Goal: Find specific page/section: Find specific page/section

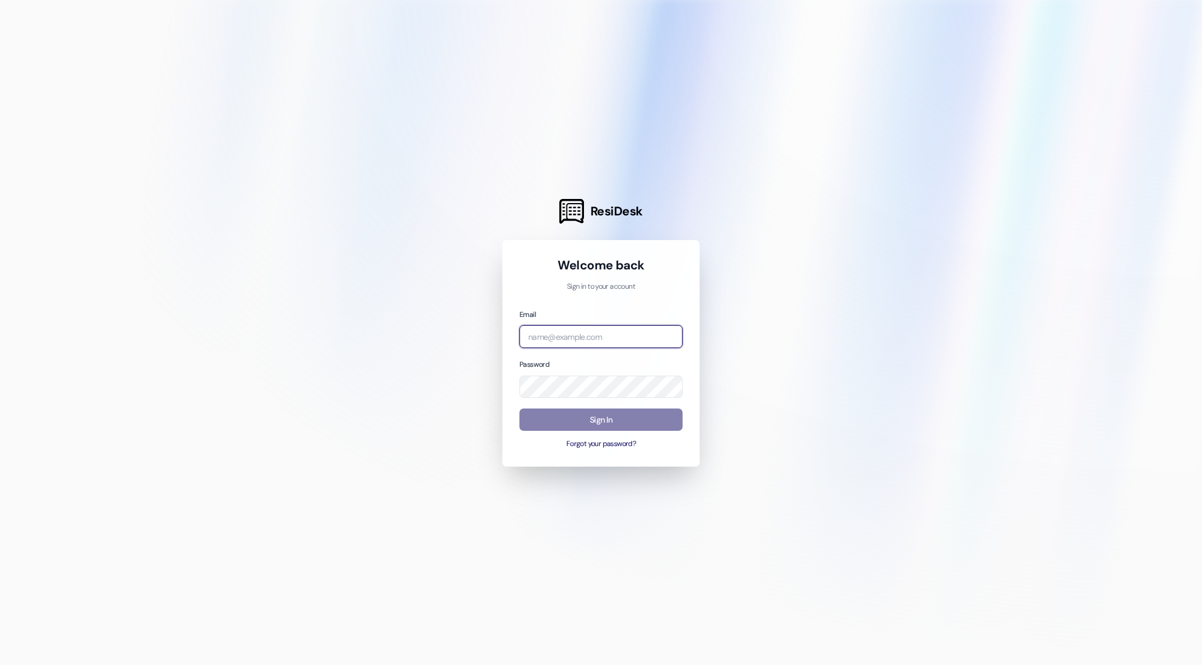
click at [579, 331] on input "email" at bounding box center [600, 336] width 163 height 23
click at [0, 664] on com-1password-button at bounding box center [0, 665] width 0 height 0
type input "[EMAIL_ADDRESS][DOMAIN_NAME]"
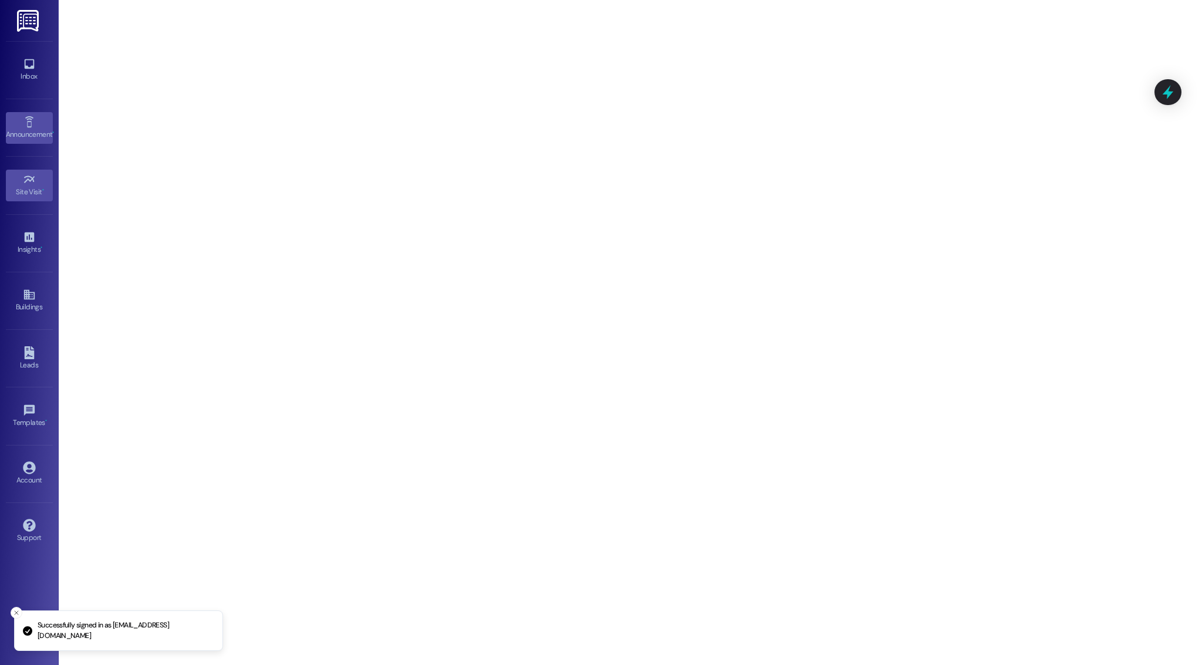
click at [37, 113] on link "Announcement •" at bounding box center [29, 128] width 47 height 32
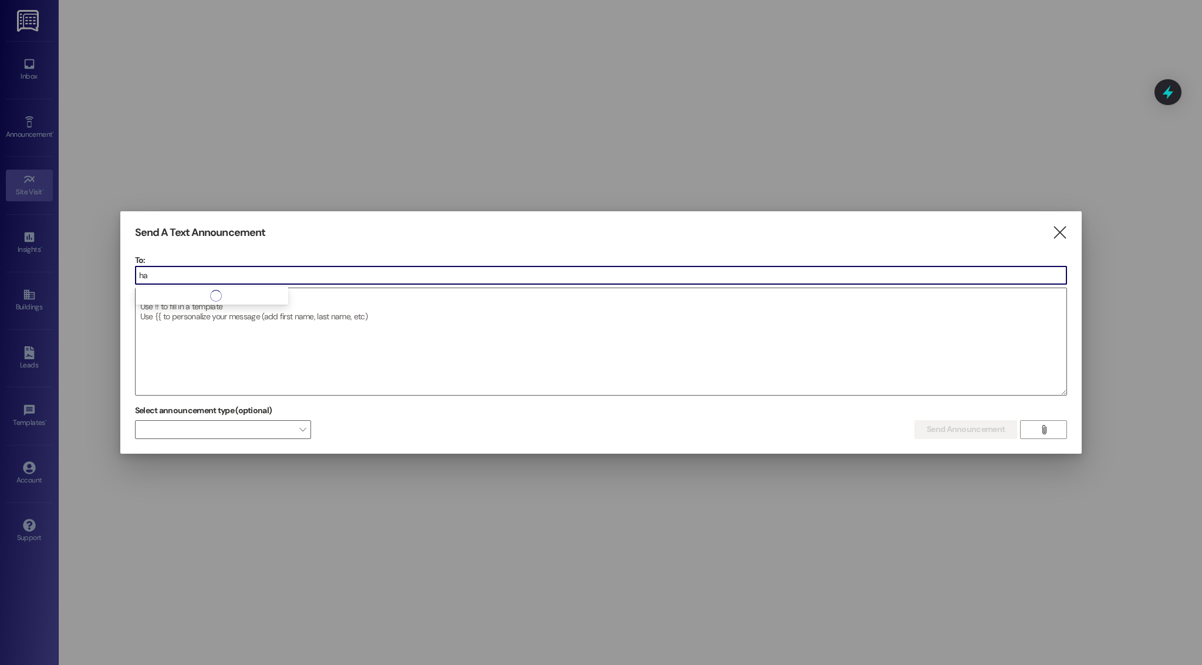
type input "h"
type input "ab"
